Goal: Find specific page/section: Find specific page/section

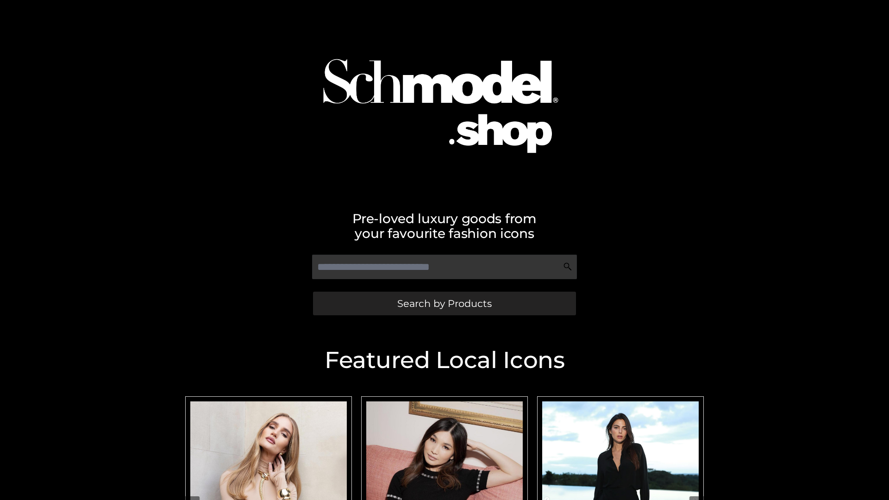
click at [444, 303] on span "Search by Products" at bounding box center [444, 304] width 94 height 10
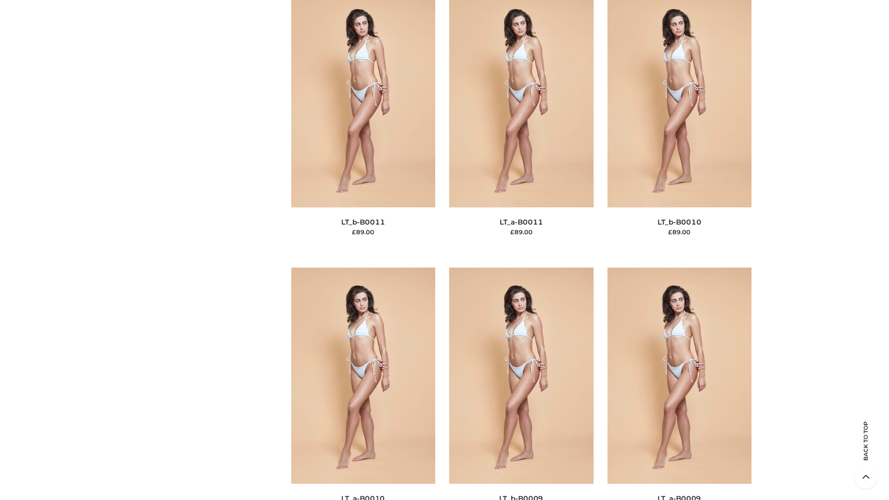
scroll to position [4159, 0]
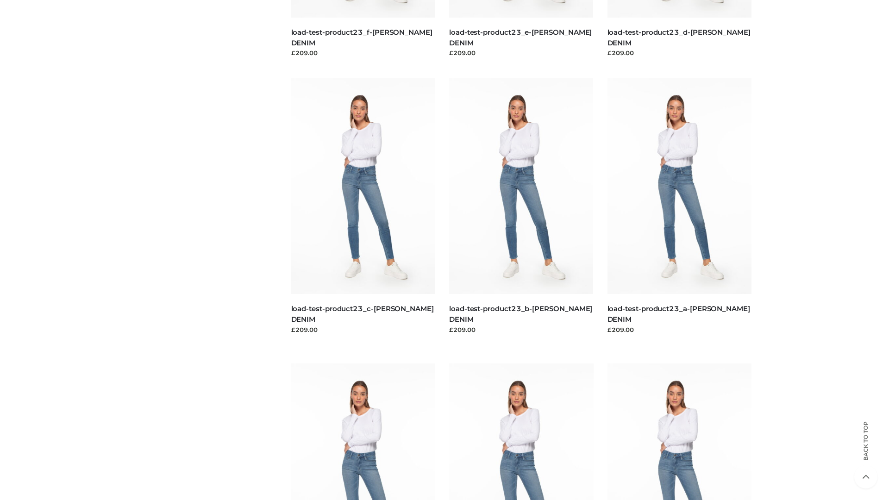
scroll to position [812, 0]
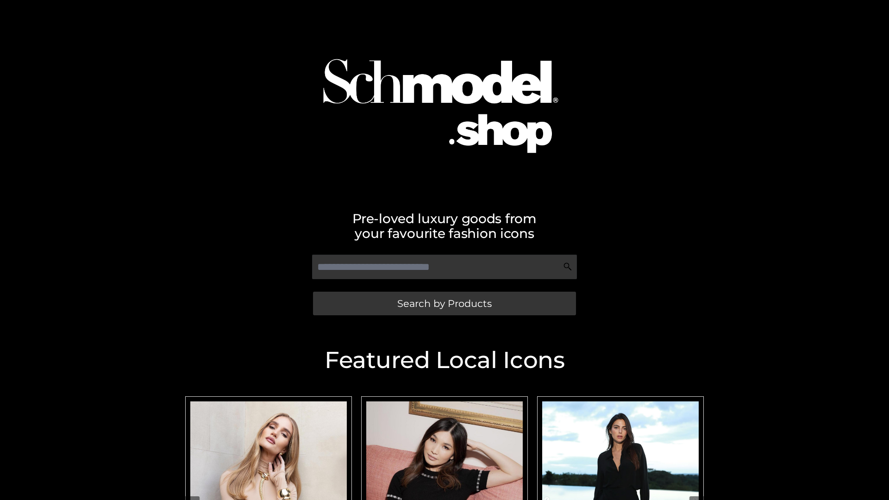
click at [444, 303] on span "Search by Products" at bounding box center [444, 304] width 94 height 10
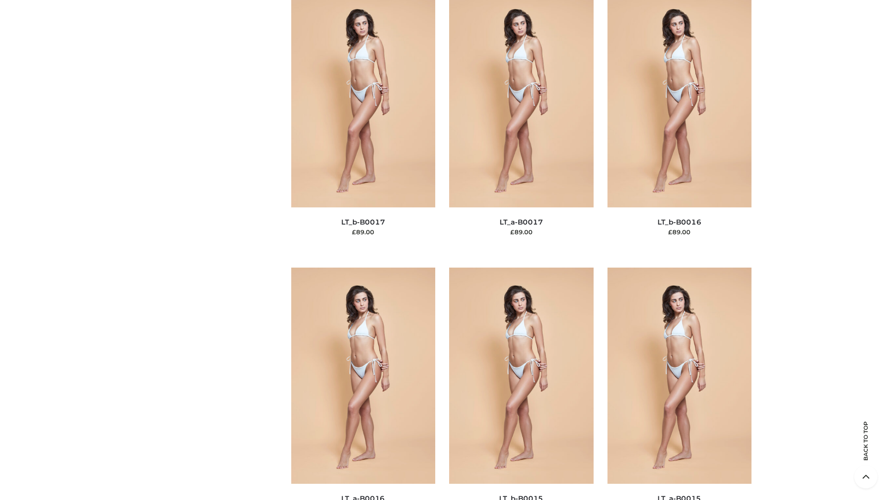
scroll to position [3043, 0]
